Goal: Information Seeking & Learning: Learn about a topic

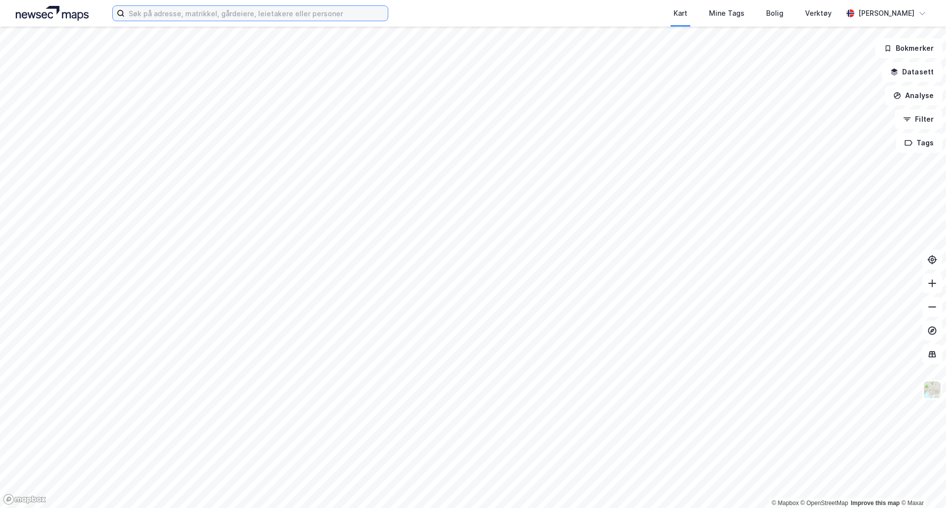
click at [267, 16] on input at bounding box center [256, 13] width 263 height 15
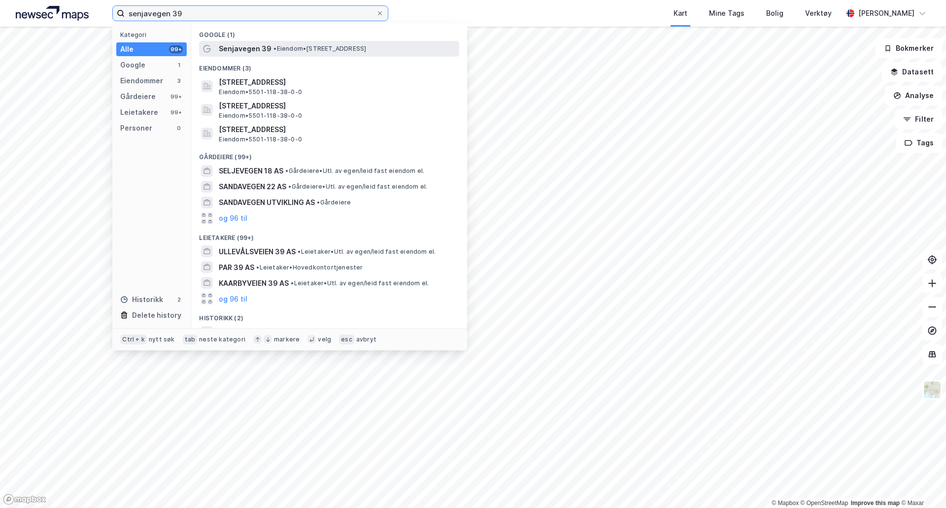
type input "senjavegen 39"
click at [262, 47] on span "Senjavegen 39" at bounding box center [245, 49] width 53 height 12
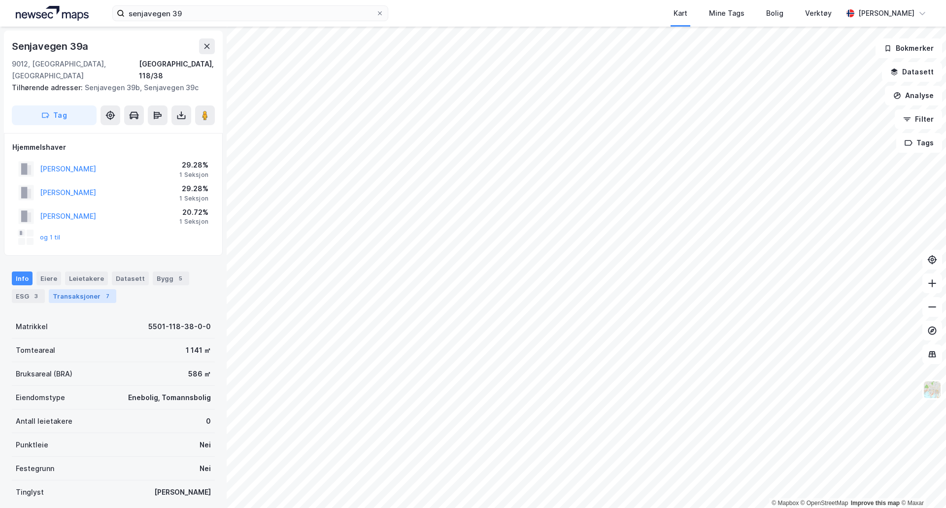
click at [69, 289] on div "Transaksjoner 7" at bounding box center [82, 296] width 67 height 14
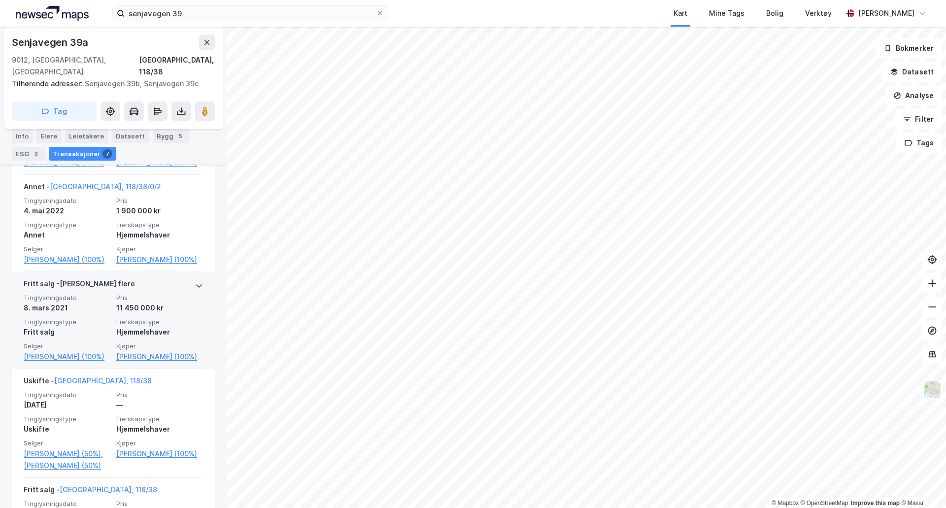
scroll to position [542, 0]
